Goal: Transaction & Acquisition: Purchase product/service

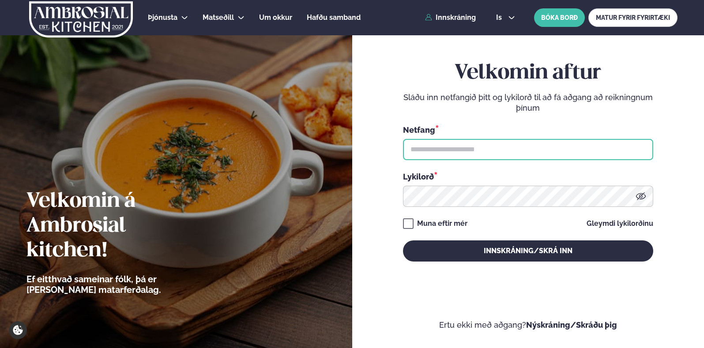
type input "**********"
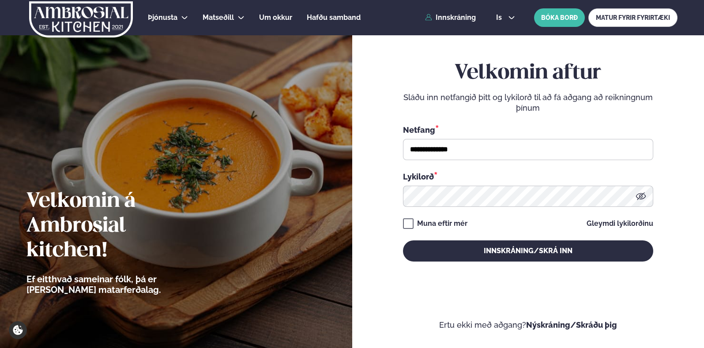
click at [426, 217] on div "**********" at bounding box center [528, 161] width 250 height 201
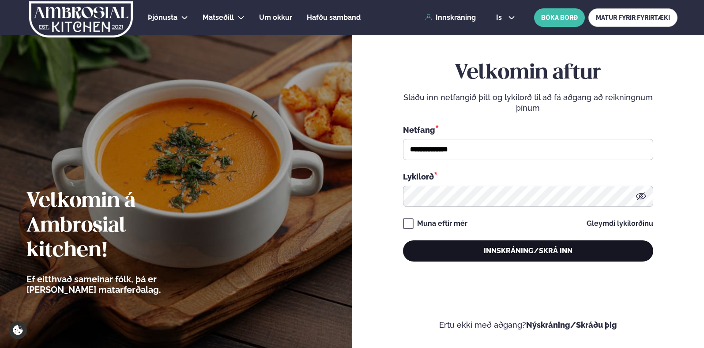
click at [458, 242] on button "Innskráning/Skrá inn" at bounding box center [528, 251] width 250 height 21
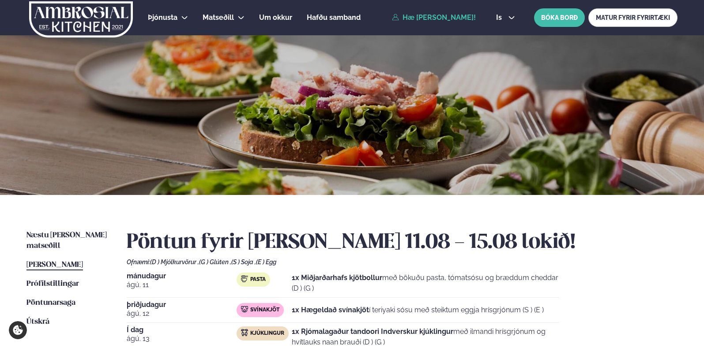
scroll to position [166, 0]
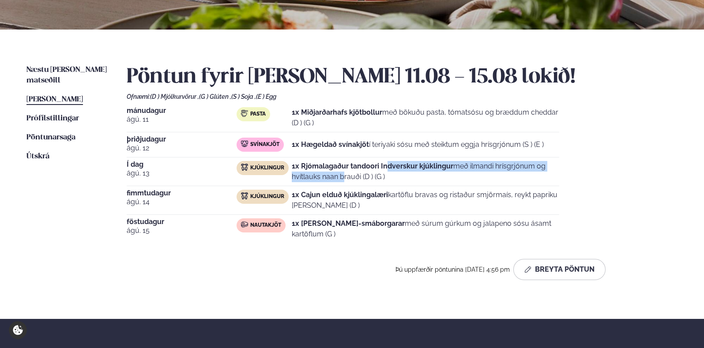
drag, startPoint x: 327, startPoint y: 180, endPoint x: 443, endPoint y: 149, distance: 119.3
click at [442, 149] on div "[DATE] Pasta 1x Miðjarðarhafs kjötbollur með bökuðu pasta, tómatsósu og bræddum…" at bounding box center [402, 175] width 551 height 136
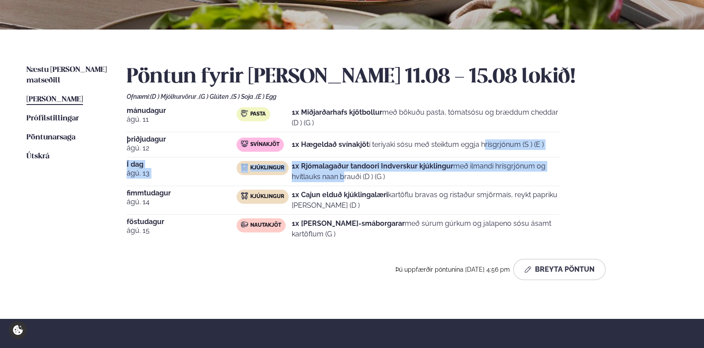
click at [442, 151] on div "1x Hægeldað svínakjöt í teriyaki sósu með steiktum eggja hrísgrjónum (S ) (E )" at bounding box center [418, 145] width 252 height 14
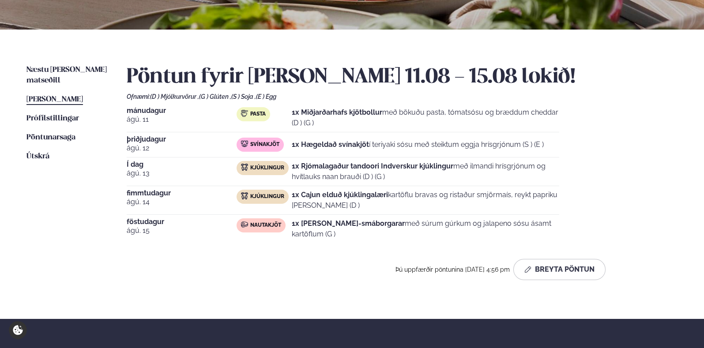
click at [451, 179] on p "1x Rjómalagaður tandoori Indverskur kjúklingur með ilmandi hrísgrjónum og hvítl…" at bounding box center [426, 171] width 268 height 21
click at [409, 170] on p "1x Rjómalagaður tandoori Indverskur kjúklingur með ilmandi hrísgrjónum og hvítl…" at bounding box center [426, 171] width 268 height 21
drag, startPoint x: 469, startPoint y: 160, endPoint x: 526, endPoint y: 163, distance: 57.5
click at [476, 166] on div "[DATE] Pasta 1x Miðjarðarhafs kjötbollur með bökuðu pasta, tómatsósu og bræddum…" at bounding box center [402, 175] width 551 height 136
click at [539, 159] on div "[DATE] Pasta 1x Miðjarðarhafs kjötbollur með bökuðu pasta, tómatsósu og bræddum…" at bounding box center [402, 175] width 551 height 136
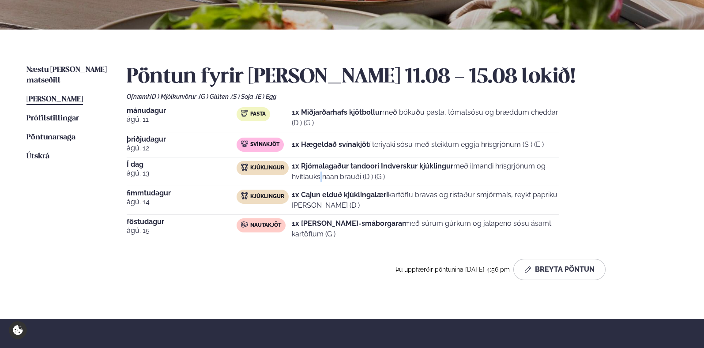
drag, startPoint x: 540, startPoint y: 166, endPoint x: 540, endPoint y: 173, distance: 7.1
click at [540, 173] on p "1x Rjómalagaður tandoori Indverskur kjúklingur með ilmandi hrísgrjónum og hvítl…" at bounding box center [426, 171] width 268 height 21
click at [556, 182] on p "1x Rjómalagaður tandoori Indverskur kjúklingur með ilmandi hrísgrjónum og hvítl…" at bounding box center [426, 171] width 268 height 21
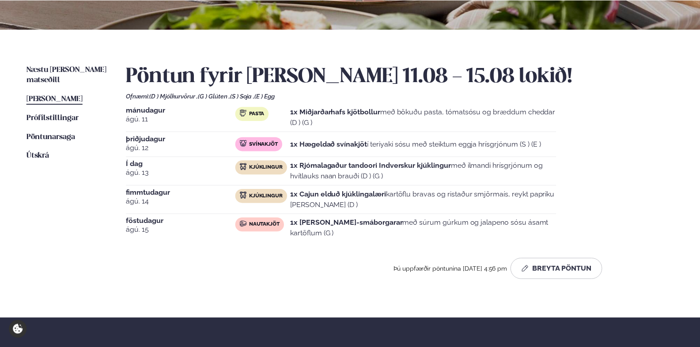
scroll to position [30, 0]
